Goal: Task Accomplishment & Management: Complete application form

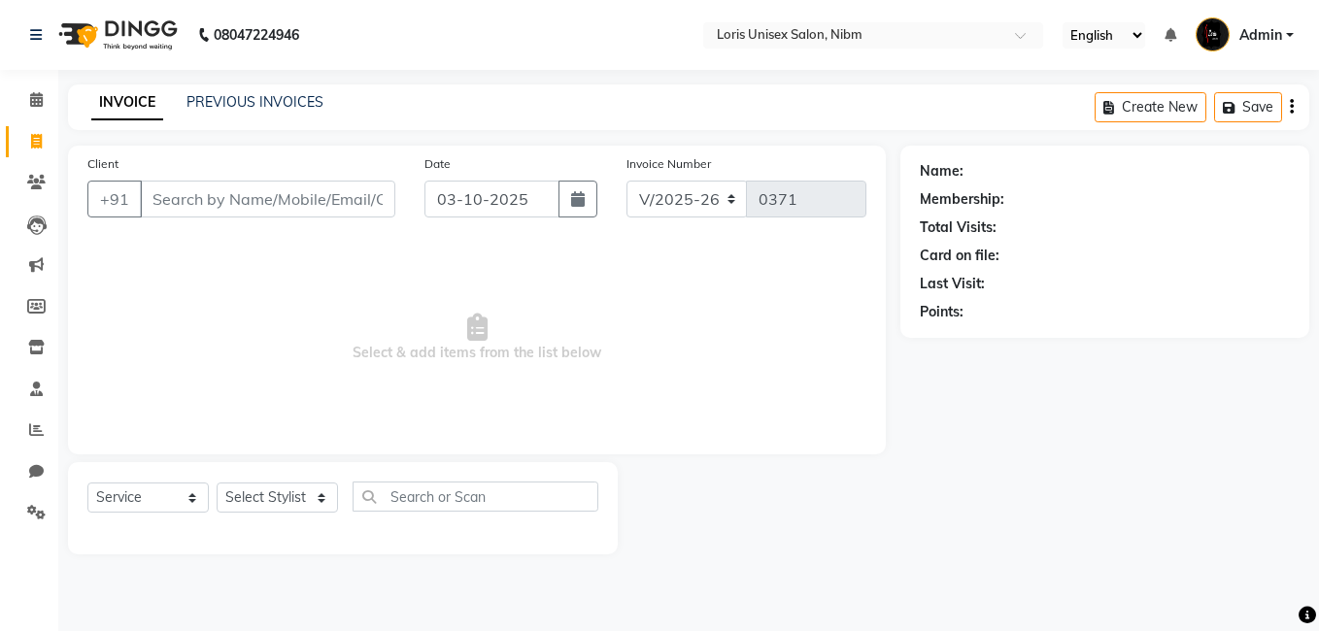
select select "2893"
select select "service"
click at [29, 436] on icon at bounding box center [36, 429] width 15 height 15
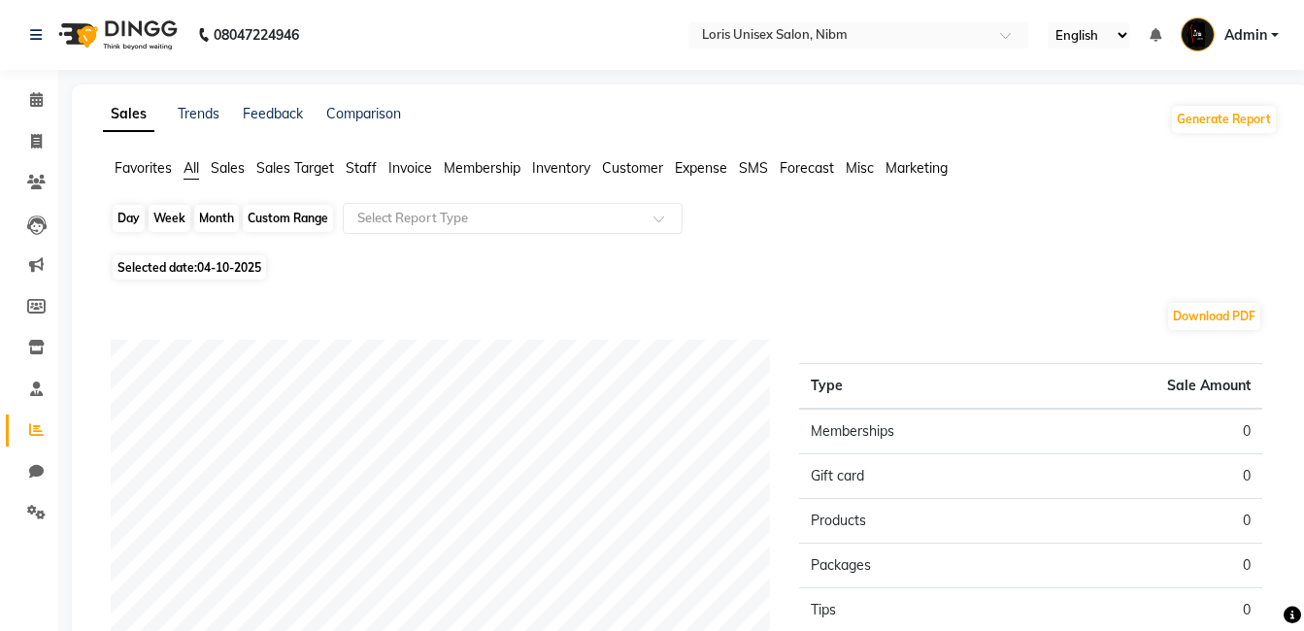
click at [127, 215] on div "Day" at bounding box center [129, 218] width 32 height 27
select select "10"
select select "2025"
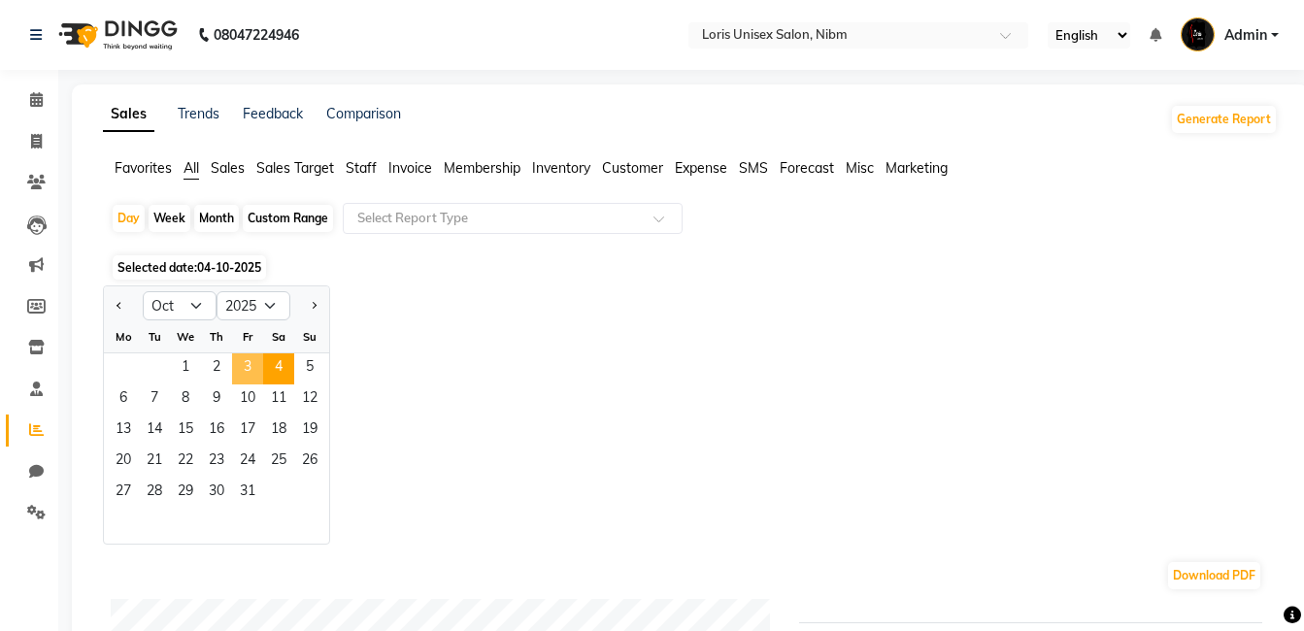
click at [258, 356] on span "3" at bounding box center [247, 369] width 31 height 31
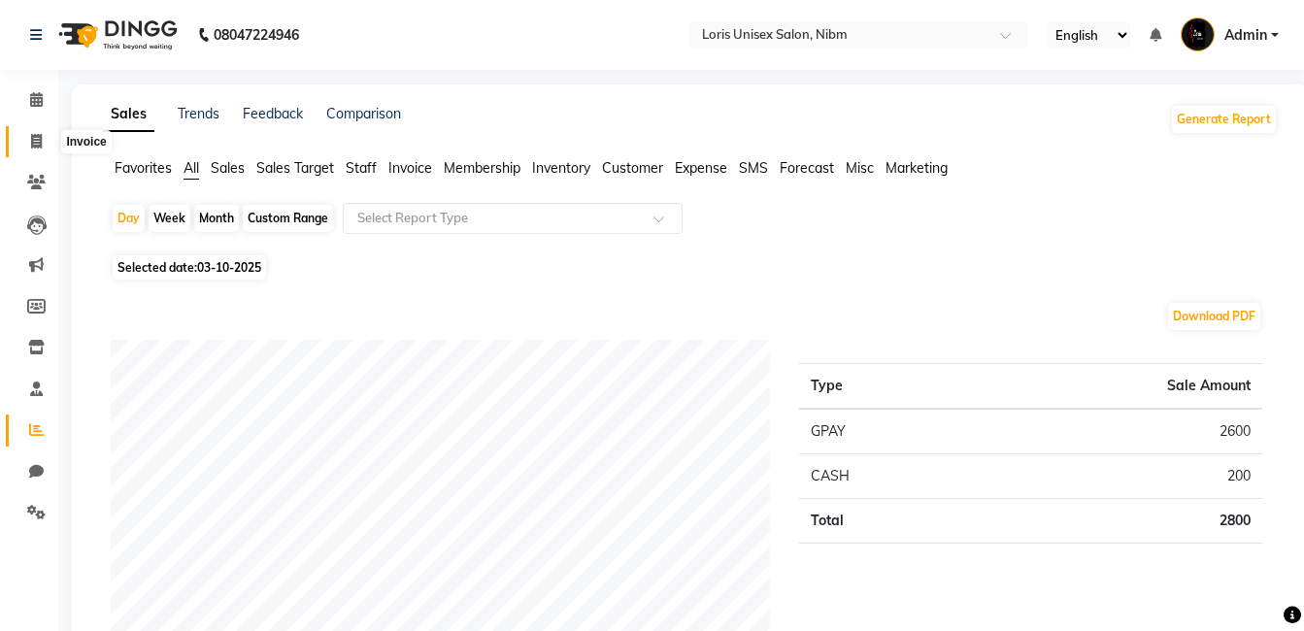
click at [38, 132] on span at bounding box center [36, 142] width 34 height 22
select select "service"
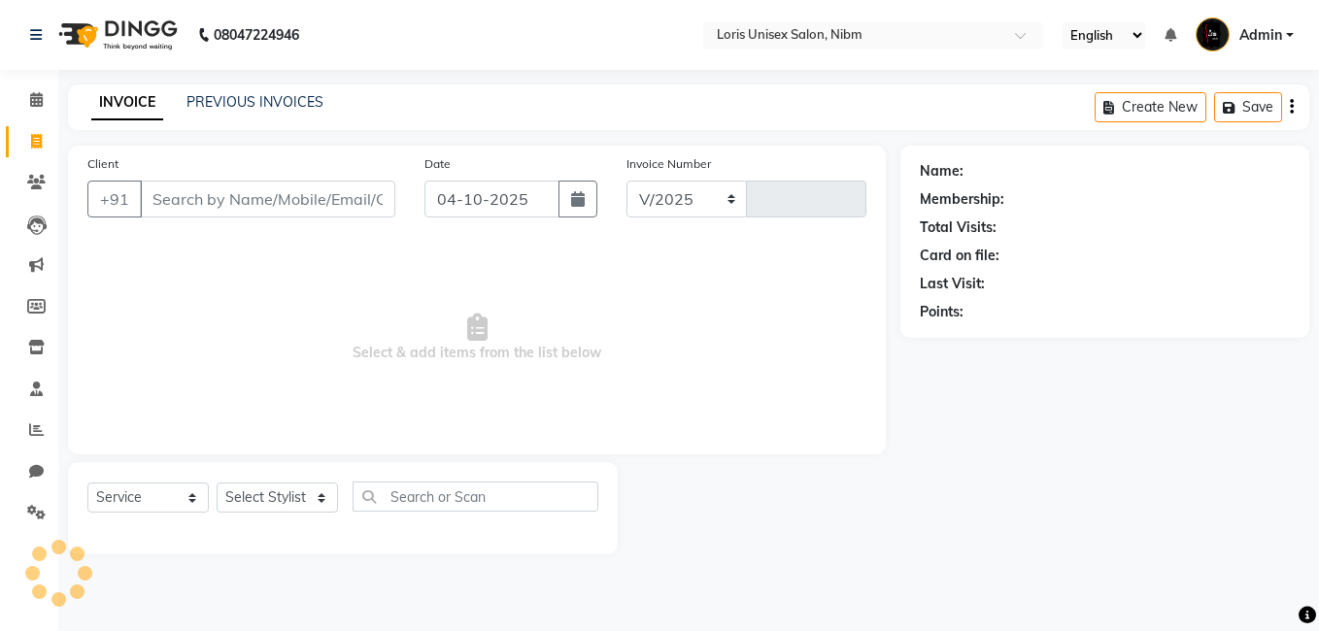
select select "2893"
type input "0371"
click at [283, 208] on input "Client" at bounding box center [267, 199] width 255 height 37
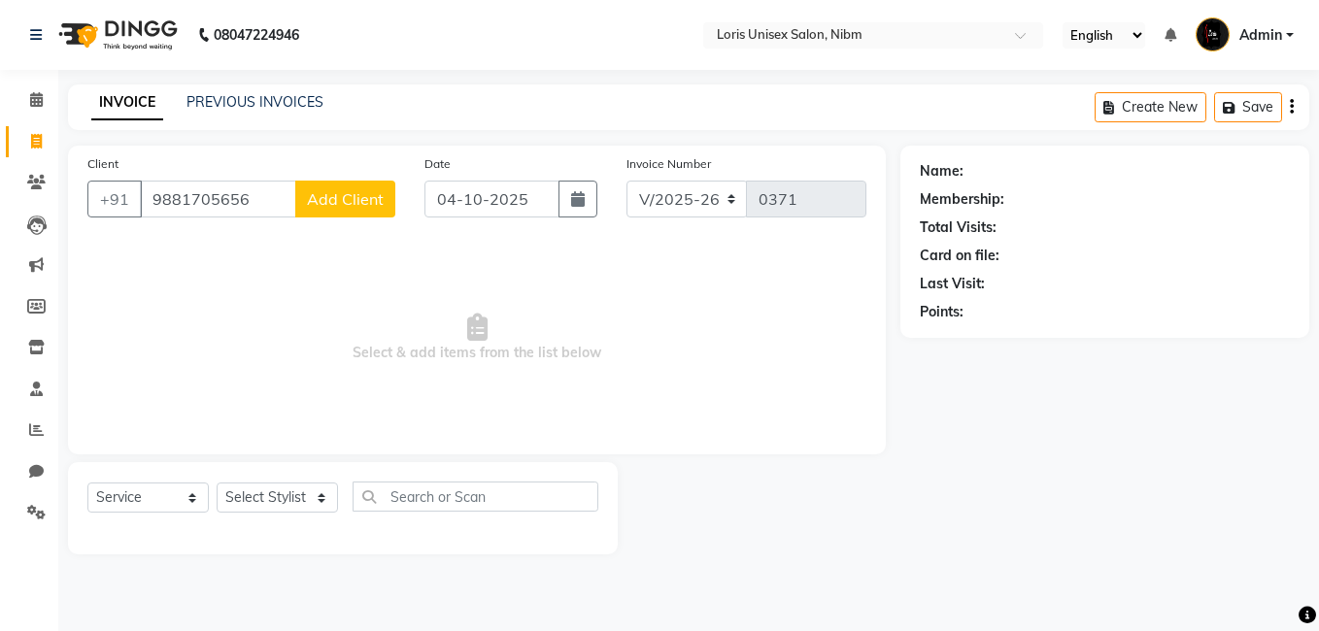
type input "9881705656"
click at [382, 200] on span "Add Client" at bounding box center [345, 198] width 77 height 19
select select "22"
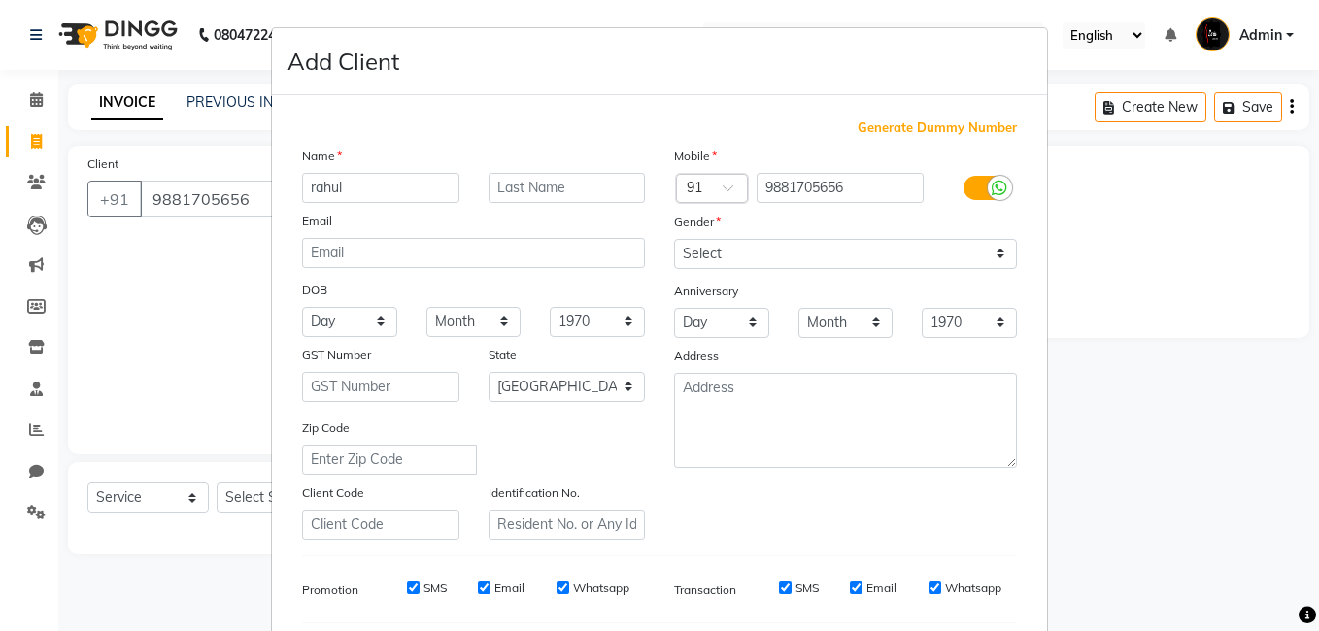
type input "rahul"
click at [994, 255] on select "Select [DEMOGRAPHIC_DATA] [DEMOGRAPHIC_DATA] Other Prefer Not To Say" at bounding box center [845, 254] width 343 height 30
select select "[DEMOGRAPHIC_DATA]"
click at [674, 239] on select "Select [DEMOGRAPHIC_DATA] [DEMOGRAPHIC_DATA] Other Prefer Not To Say" at bounding box center [845, 254] width 343 height 30
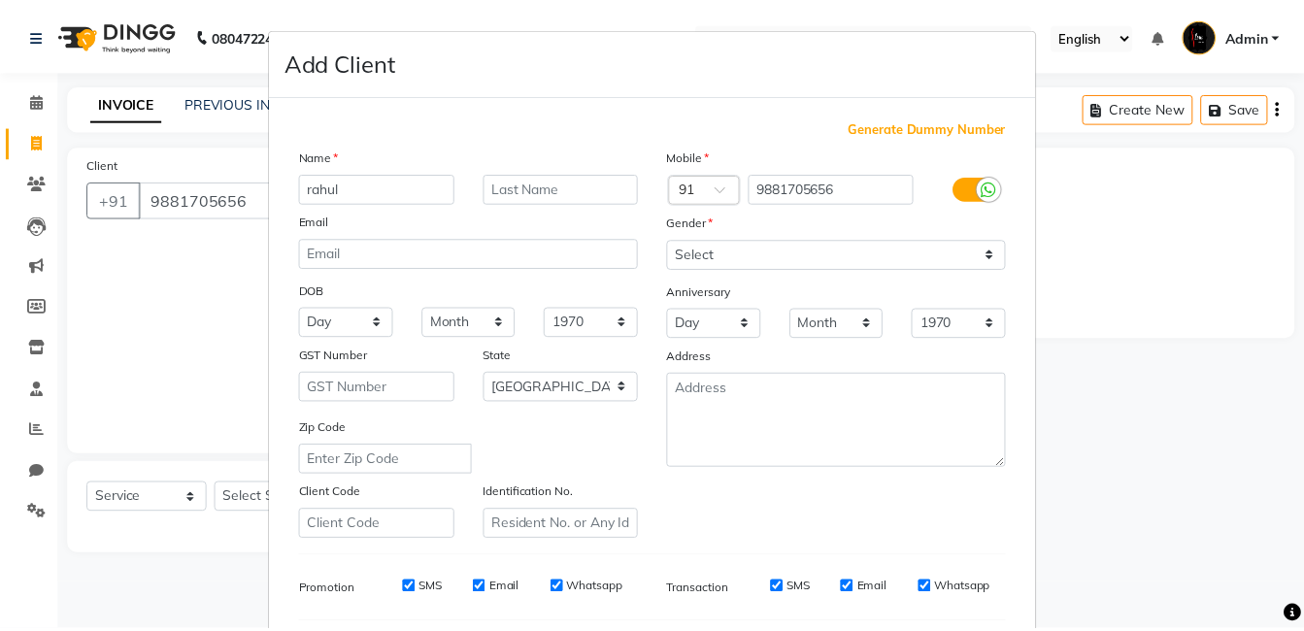
scroll to position [265, 0]
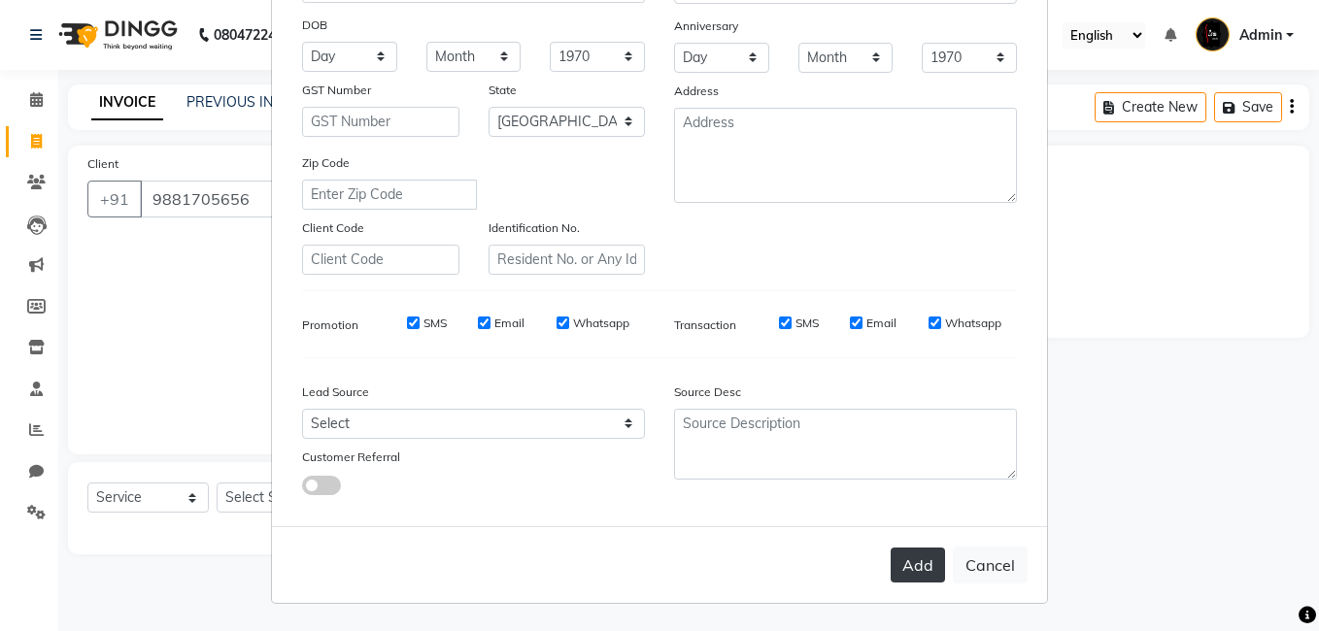
click at [901, 562] on button "Add" at bounding box center [918, 565] width 54 height 35
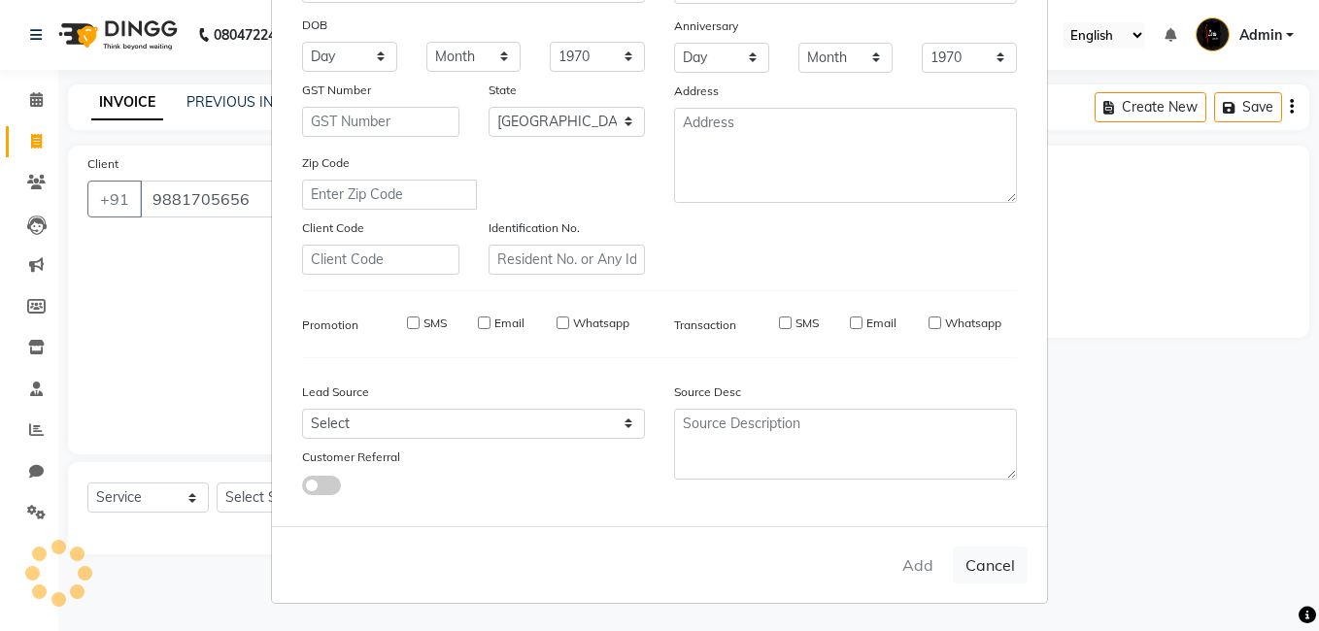
select select
select select "null"
select select
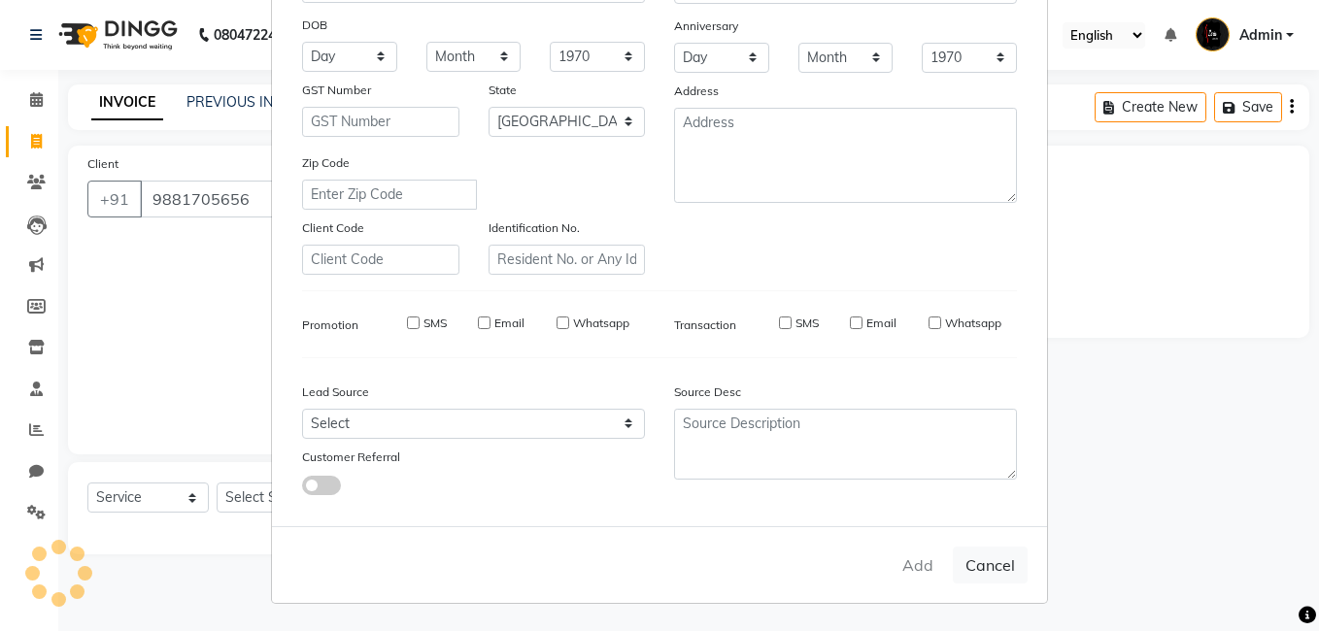
select select
checkbox input "false"
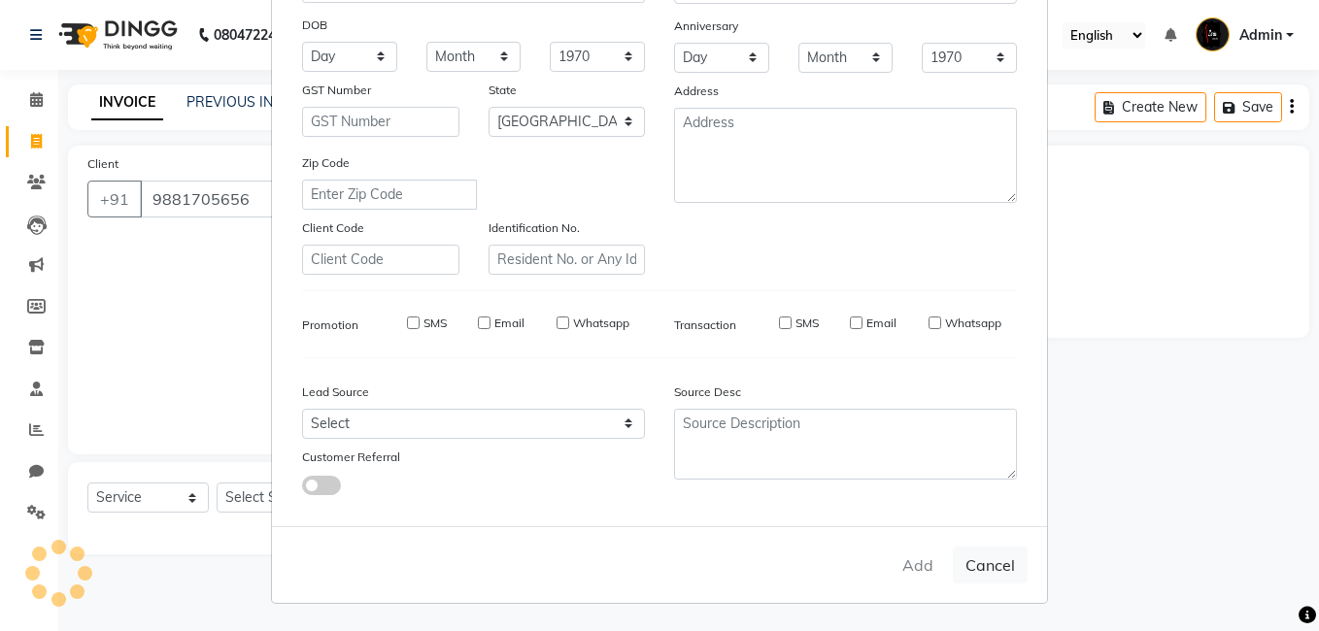
checkbox input "false"
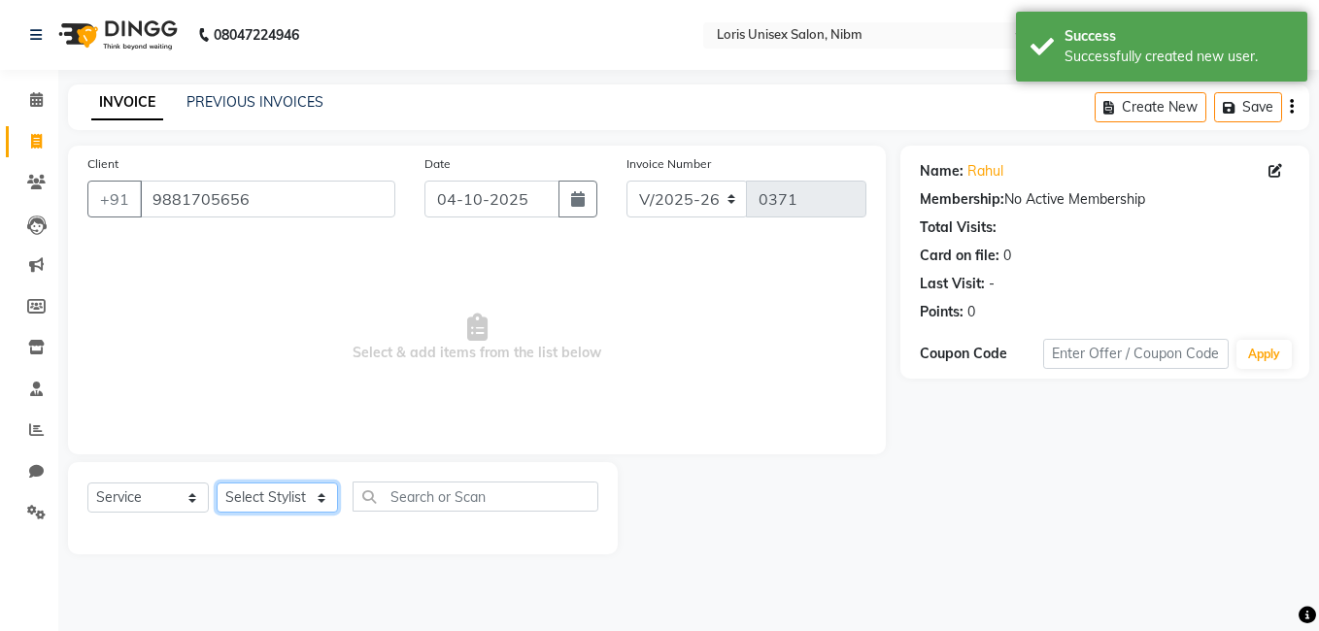
click at [321, 508] on select "Select Stylist [PERSON_NAME] [PERSON_NAME] Lucky MAJIT Manager [PERSON_NAME] [P…" at bounding box center [277, 498] width 121 height 30
select select "18652"
click at [217, 483] on select "Select Stylist [PERSON_NAME] [PERSON_NAME] Lucky MAJIT Manager [PERSON_NAME] [P…" at bounding box center [277, 498] width 121 height 30
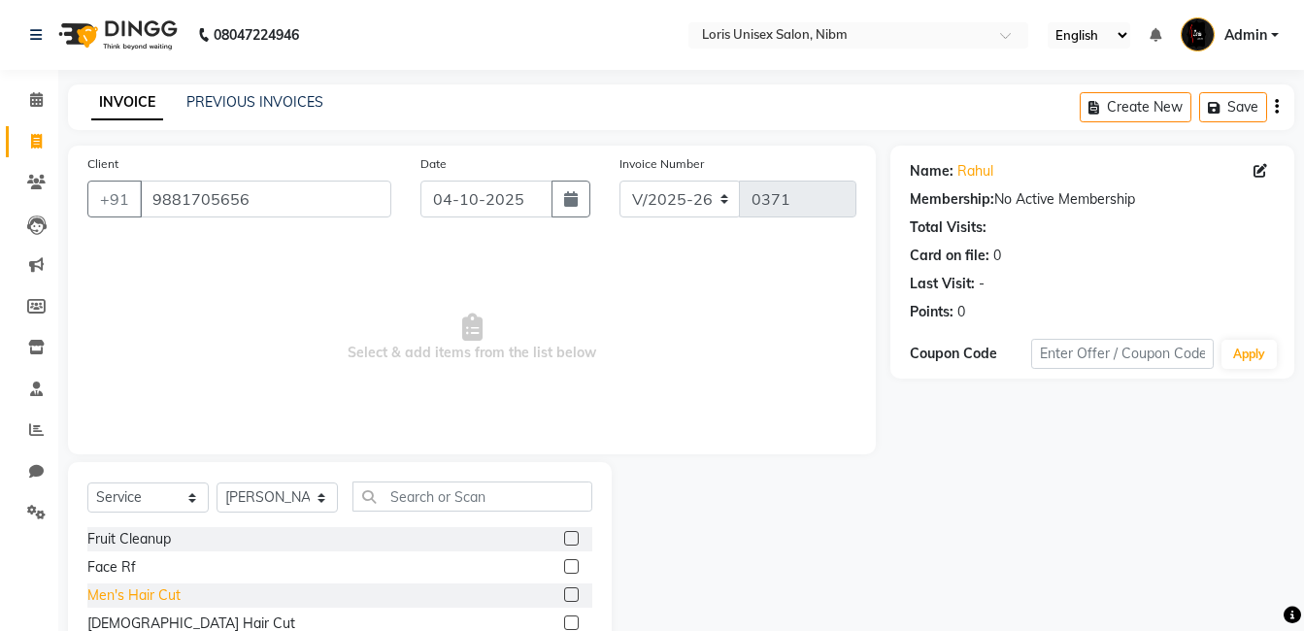
click at [168, 594] on div "Men's Hair Cut" at bounding box center [133, 596] width 93 height 20
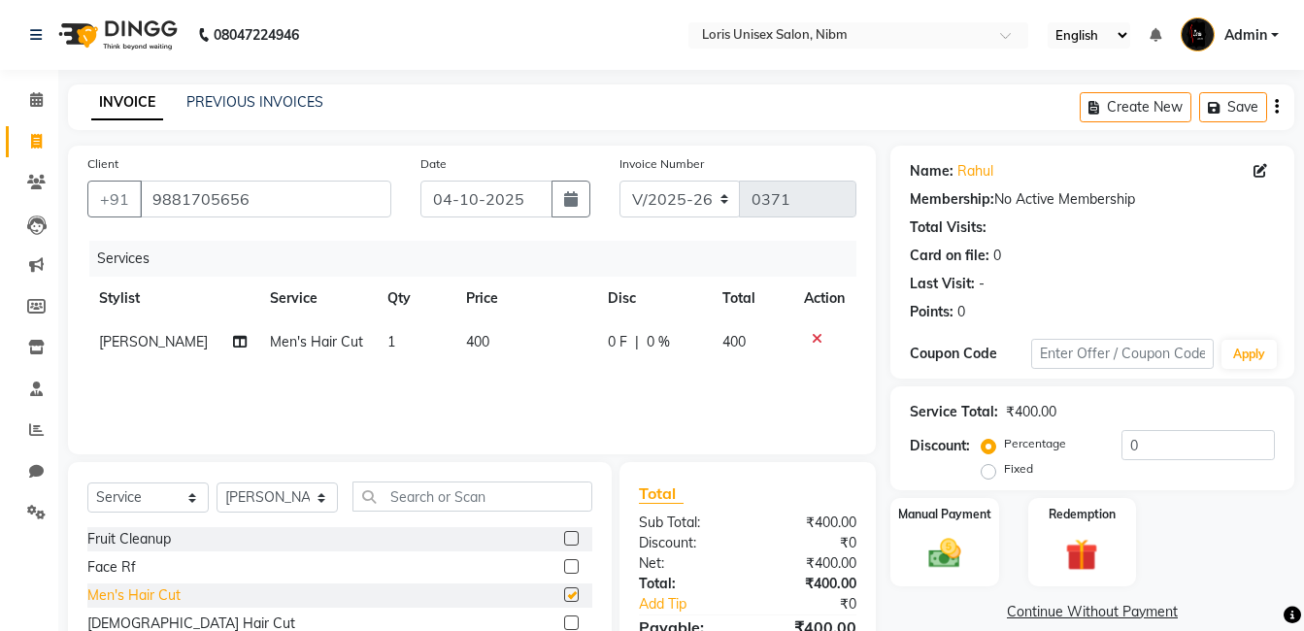
checkbox input "false"
click at [421, 502] on input "text" at bounding box center [473, 497] width 240 height 30
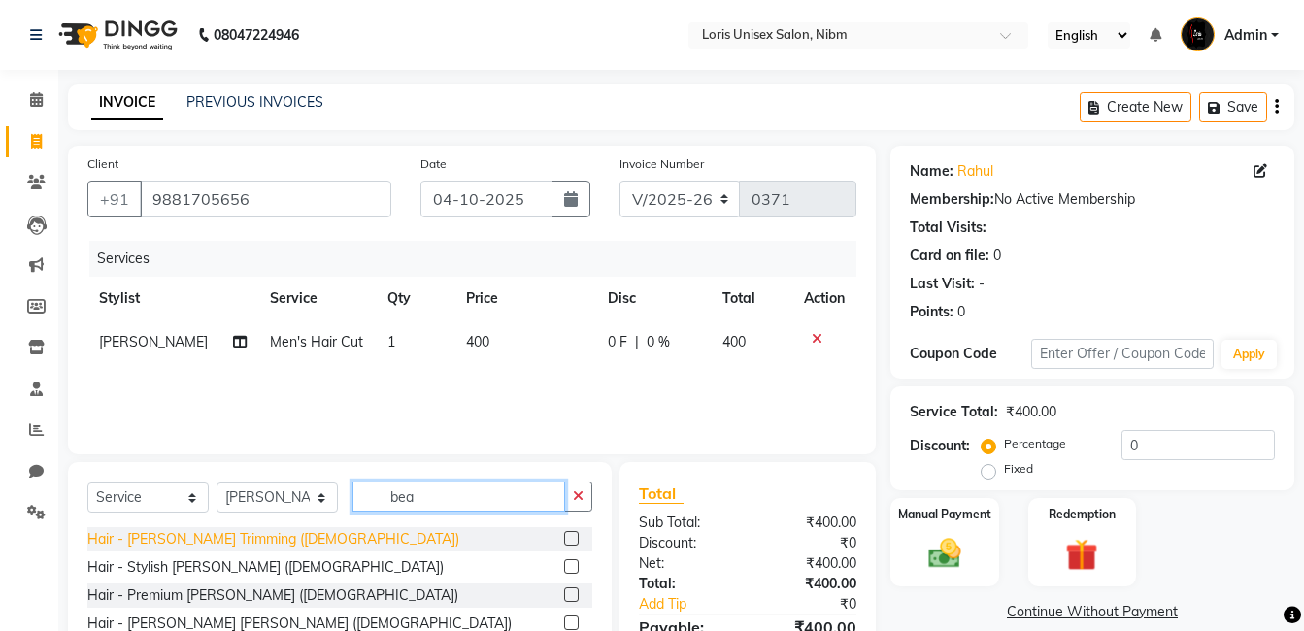
type input "bea"
click at [216, 533] on div "Hair - [PERSON_NAME] Trimming ([DEMOGRAPHIC_DATA])" at bounding box center [273, 539] width 372 height 20
checkbox input "false"
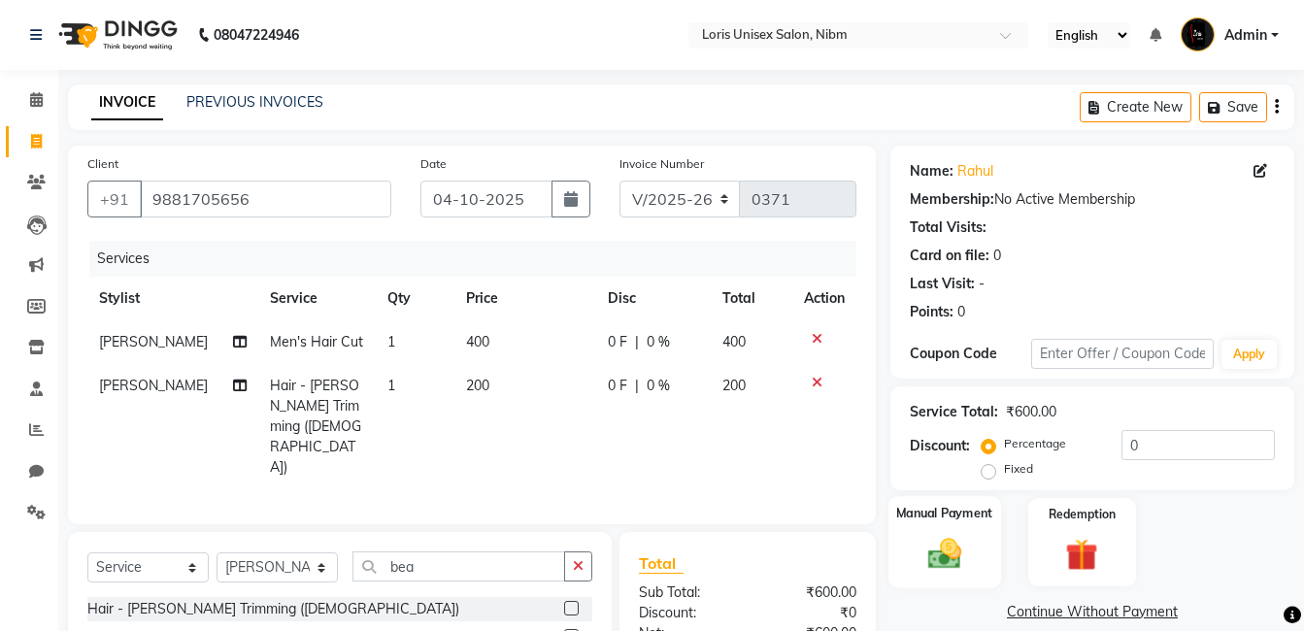
click at [971, 547] on img at bounding box center [945, 553] width 54 height 39
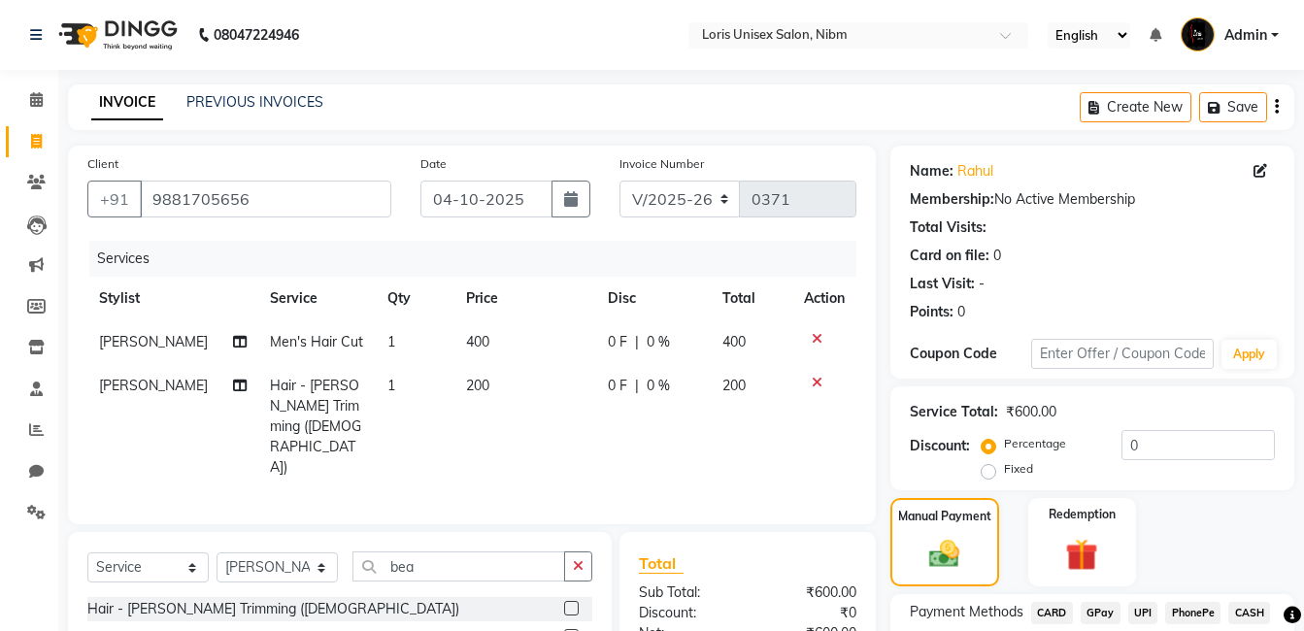
click at [1106, 614] on span "GPay" at bounding box center [1101, 613] width 40 height 22
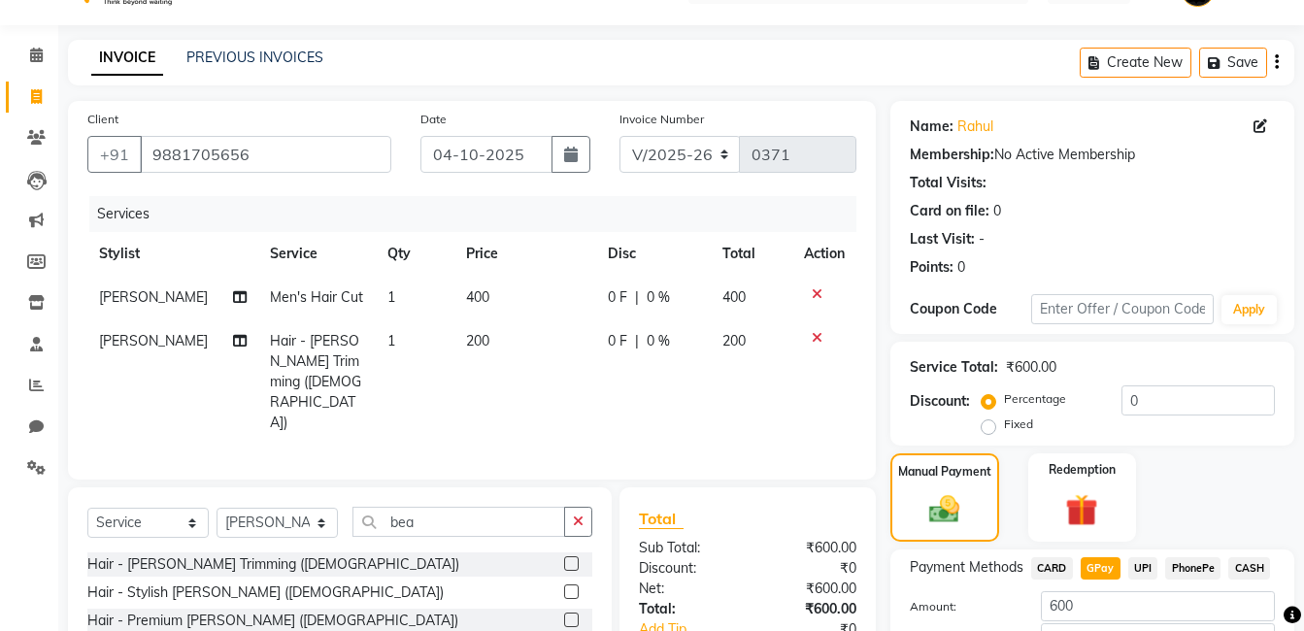
scroll to position [177, 0]
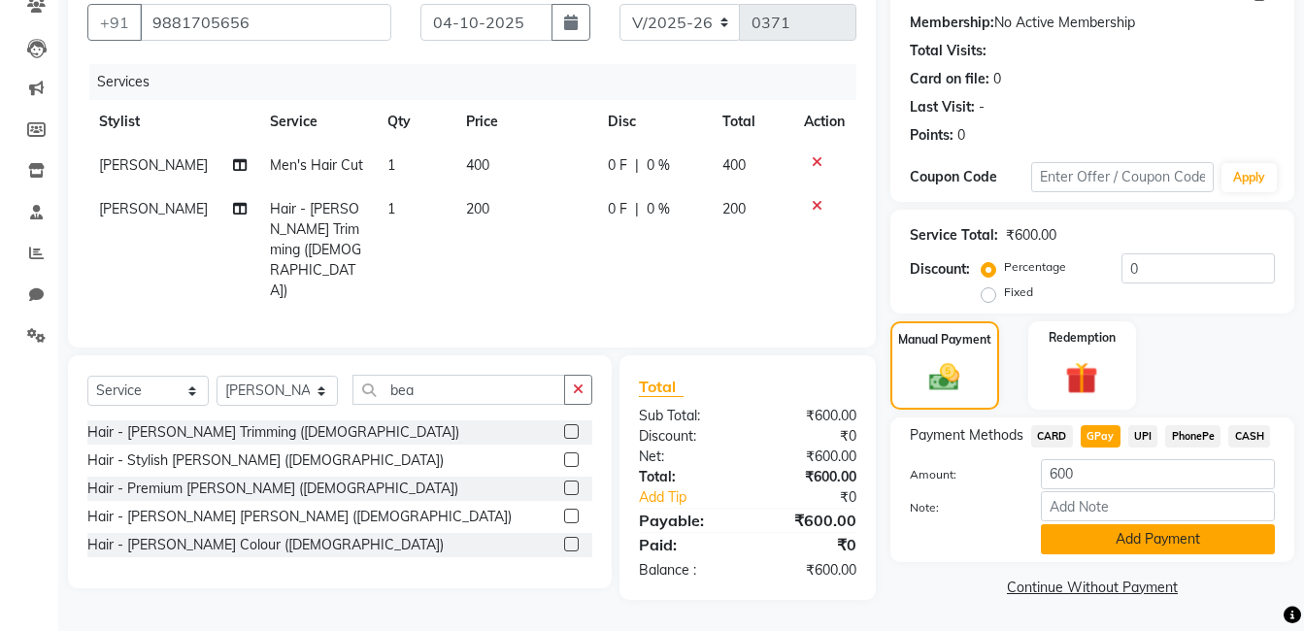
click at [1209, 526] on button "Add Payment" at bounding box center [1158, 539] width 234 height 30
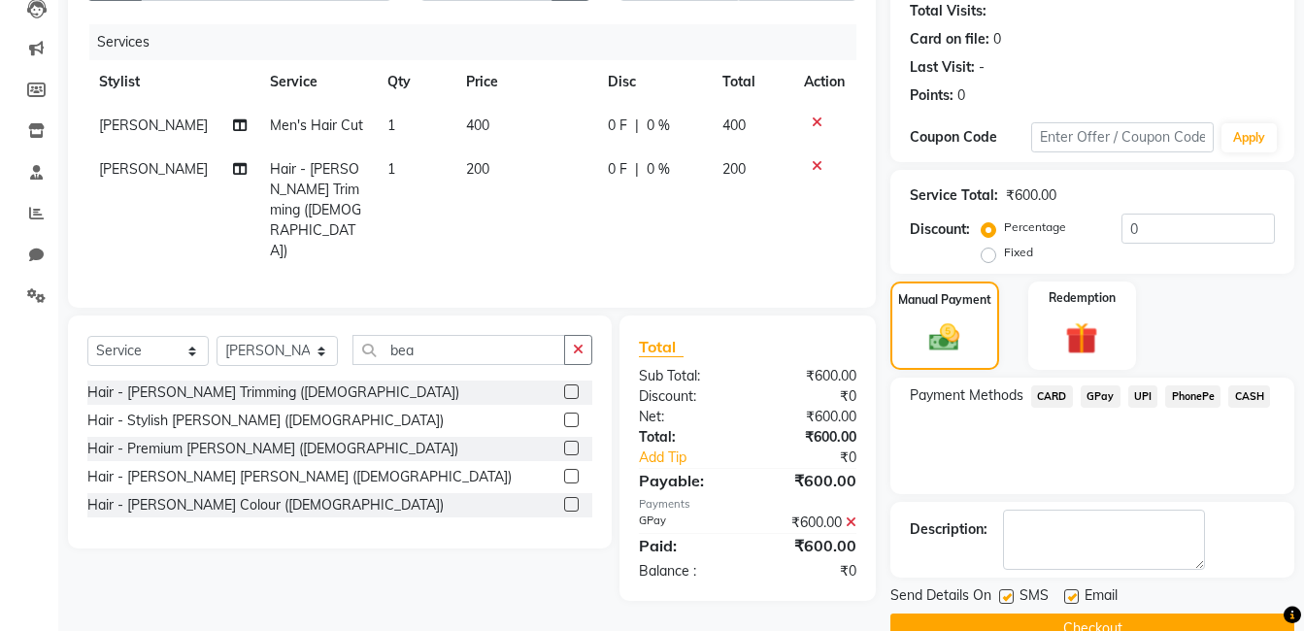
scroll to position [258, 0]
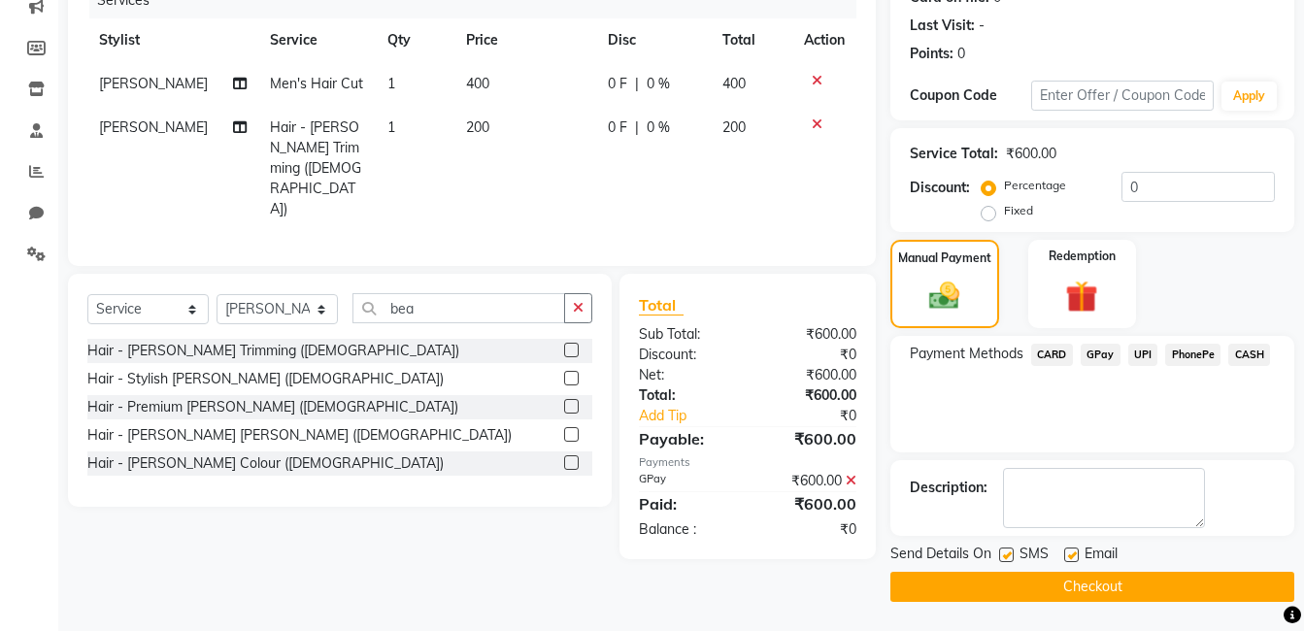
click at [1222, 575] on button "Checkout" at bounding box center [1093, 587] width 404 height 30
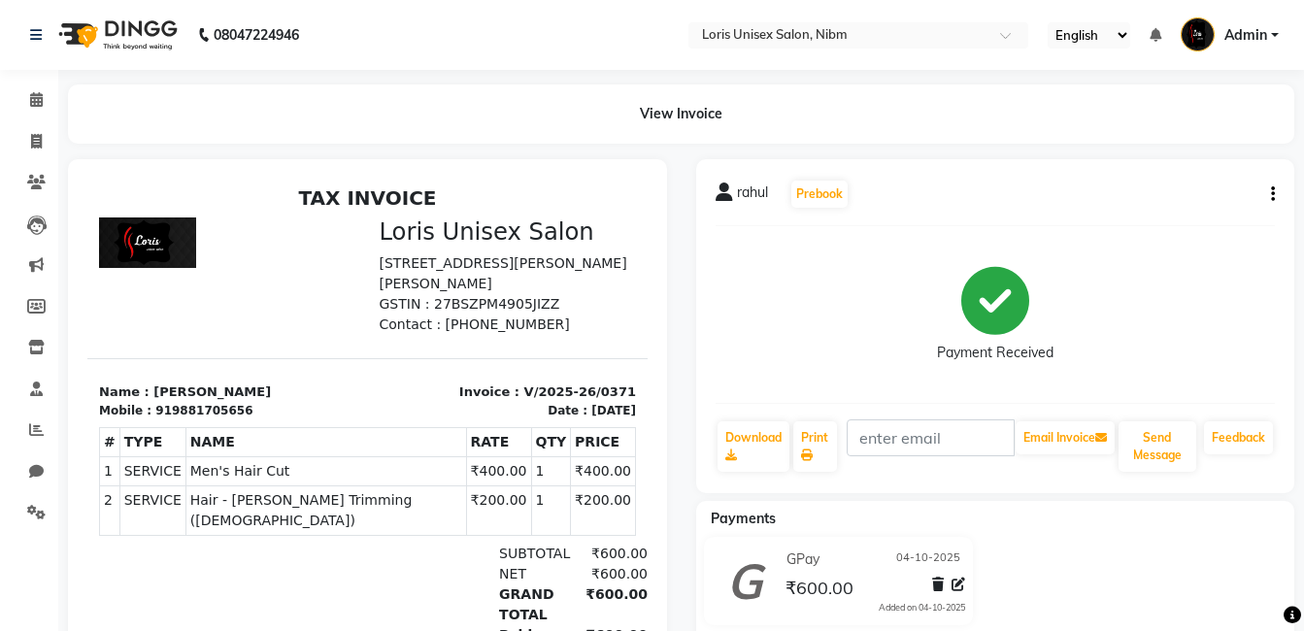
click at [1219, 567] on div "GPay [DATE] ₹600.00 Added on [DATE]" at bounding box center [996, 585] width 628 height 96
